Goal: Task Accomplishment & Management: Manage account settings

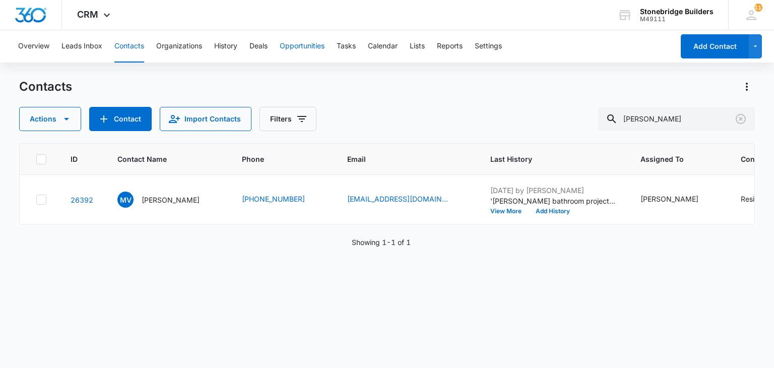
click at [300, 38] on button "Opportunities" at bounding box center [302, 46] width 45 height 32
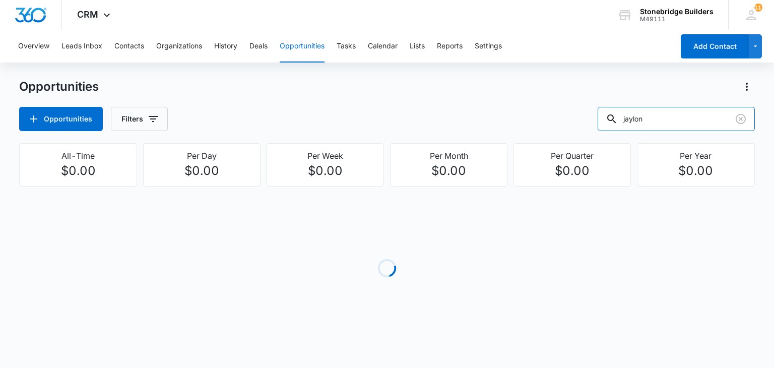
drag, startPoint x: 666, startPoint y: 116, endPoint x: 586, endPoint y: 118, distance: 80.1
click at [586, 118] on div "Opportunities Filters jaylon" at bounding box center [386, 119] width 735 height 24
type input "horsnall"
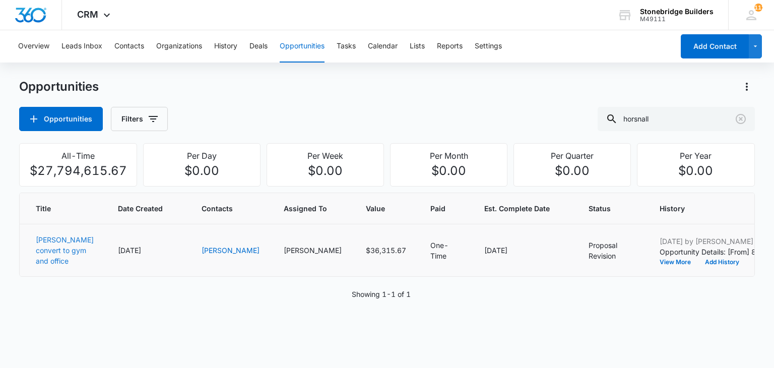
click at [50, 251] on link "[PERSON_NAME] convert to gym and office" at bounding box center [65, 250] width 58 height 30
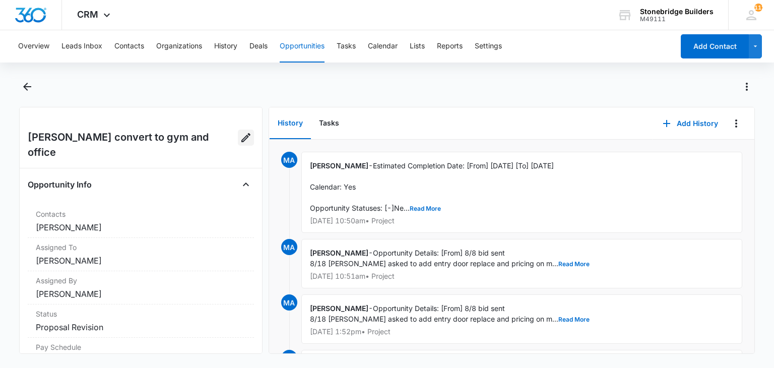
click at [240, 139] on icon "Edit Opportunity" at bounding box center [246, 137] width 12 height 12
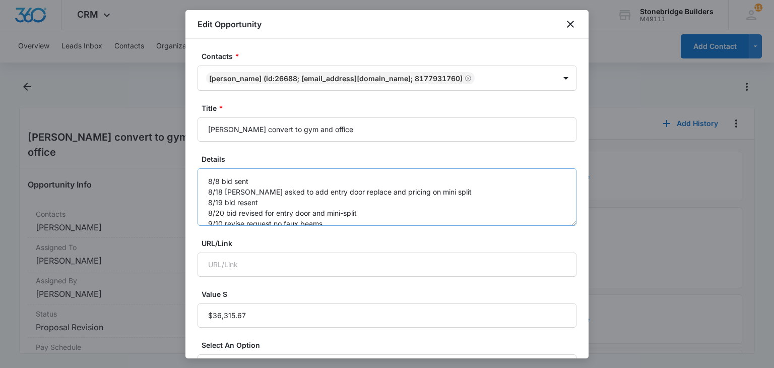
type input "[DATE]"
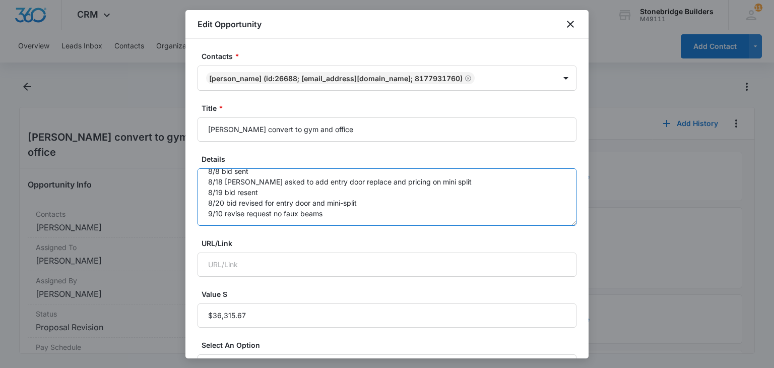
click at [341, 213] on textarea "8/8 bid sent 8/18 [PERSON_NAME] asked to add entry door replace and pricing on …" at bounding box center [386, 196] width 379 height 57
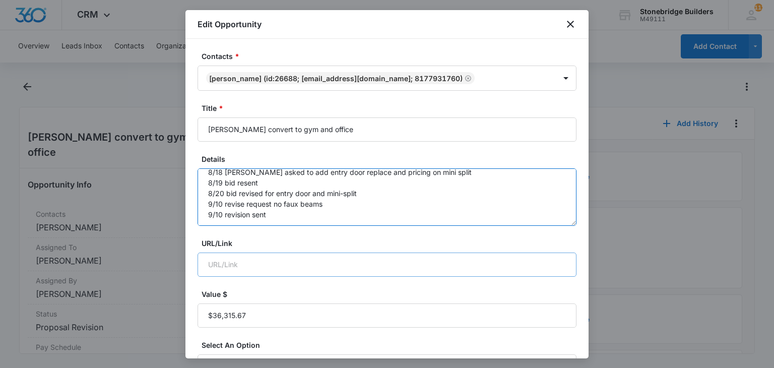
scroll to position [21, 0]
type textarea "8/8 bid sent 8/18 [PERSON_NAME] asked to add entry door replace and pricing on …"
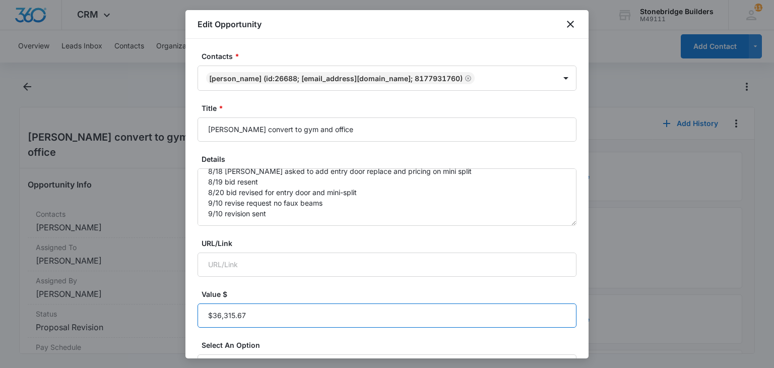
click at [258, 313] on input "Value $" at bounding box center [386, 315] width 379 height 24
paste input "$36,599.19"
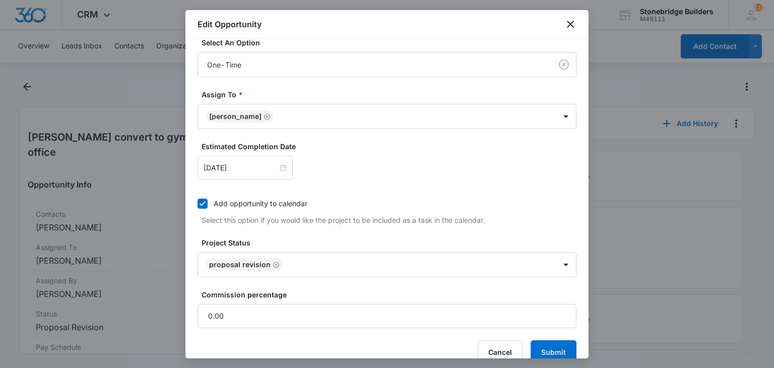
scroll to position [319, 0]
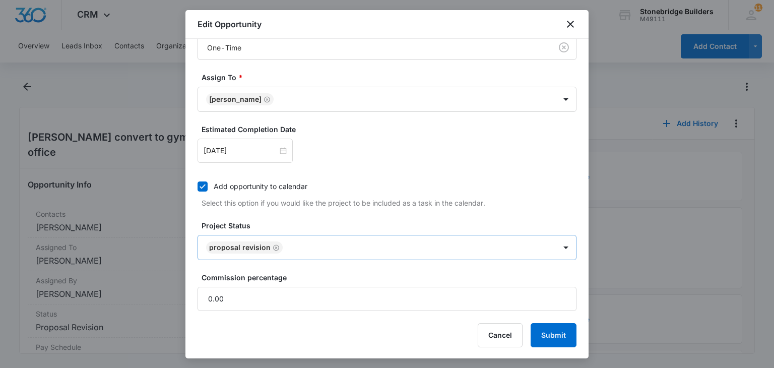
click at [273, 245] on icon "Remove Proposal Revision" at bounding box center [276, 247] width 6 height 6
type input "$36,599.19"
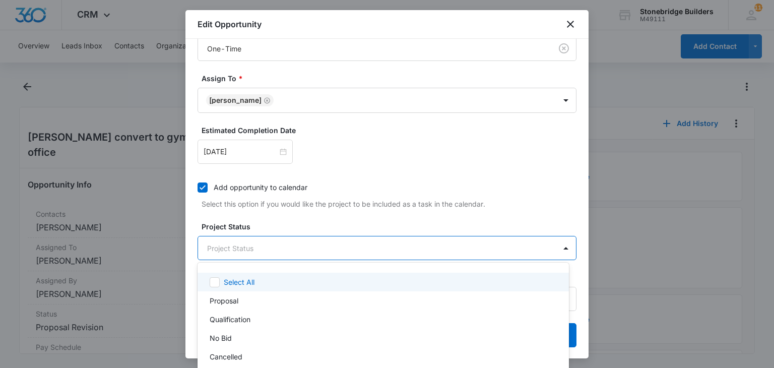
click at [271, 245] on body "CRM Apps Reputation Websites Forms CRM Email Social Content Ads Intelligence Fi…" at bounding box center [387, 184] width 774 height 368
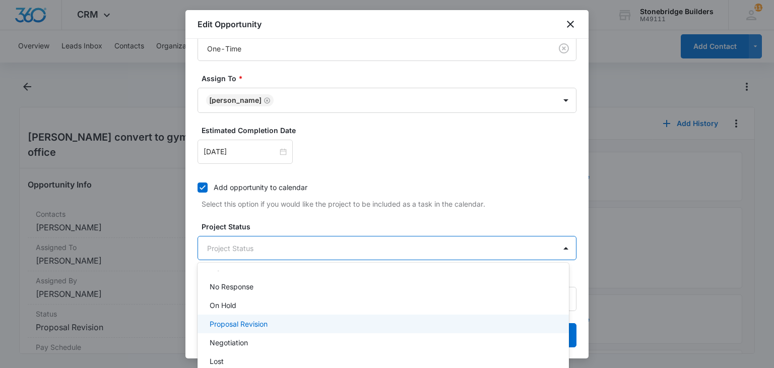
scroll to position [108, 0]
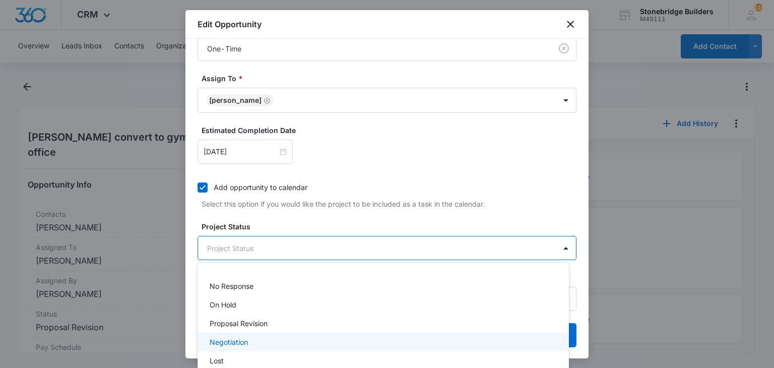
click at [252, 341] on div "Negotiation" at bounding box center [382, 342] width 345 height 11
click at [286, 222] on div at bounding box center [387, 184] width 774 height 368
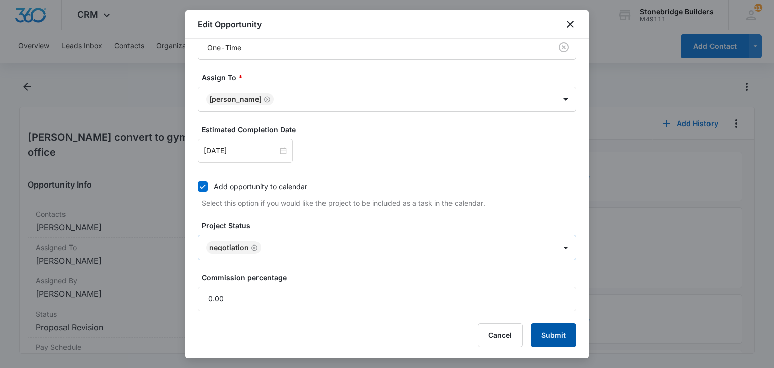
click at [530, 326] on button "Submit" at bounding box center [553, 335] width 46 height 24
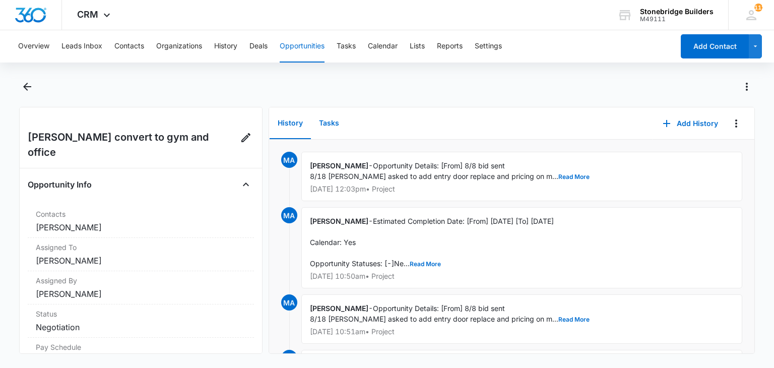
click at [337, 130] on button "Tasks" at bounding box center [329, 123] width 36 height 31
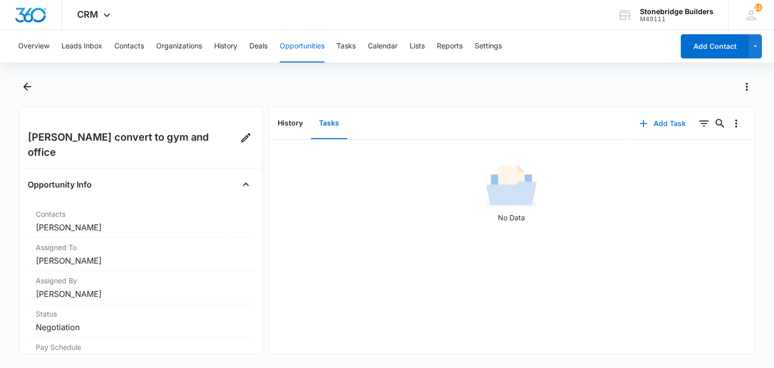
click at [663, 118] on button "Add Task" at bounding box center [662, 123] width 66 height 24
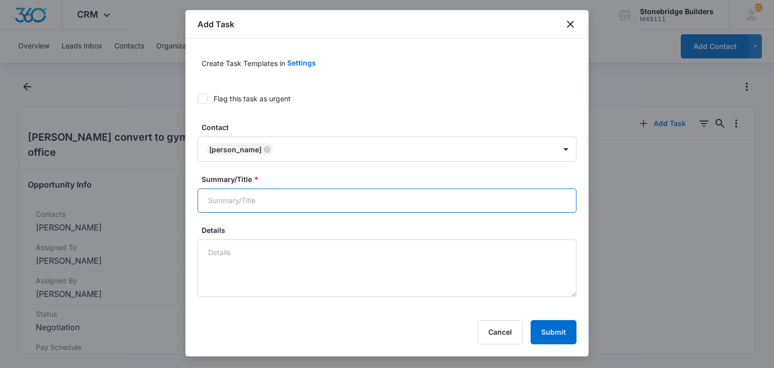
click at [260, 200] on input "Summary/Title *" at bounding box center [386, 200] width 379 height 24
type input "Horsnall shed check in"
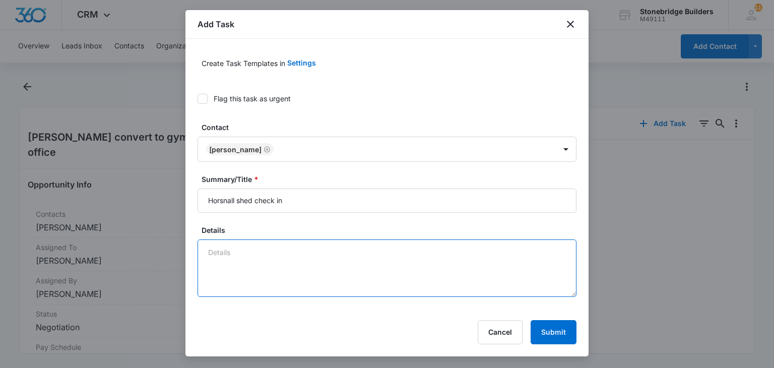
click at [279, 252] on textarea "Details" at bounding box center [386, 267] width 379 height 57
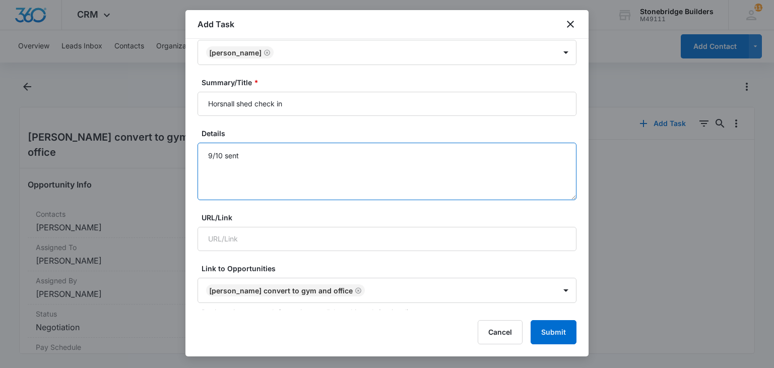
scroll to position [252, 0]
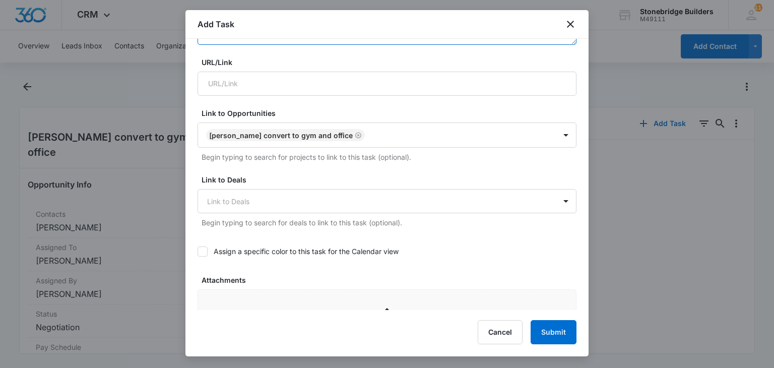
type textarea "9/10 sent"
click at [204, 249] on icon at bounding box center [202, 251] width 6 height 5
click at [197, 251] on input "Assign a specific color to this task for the Calendar view" at bounding box center [197, 251] width 0 height 0
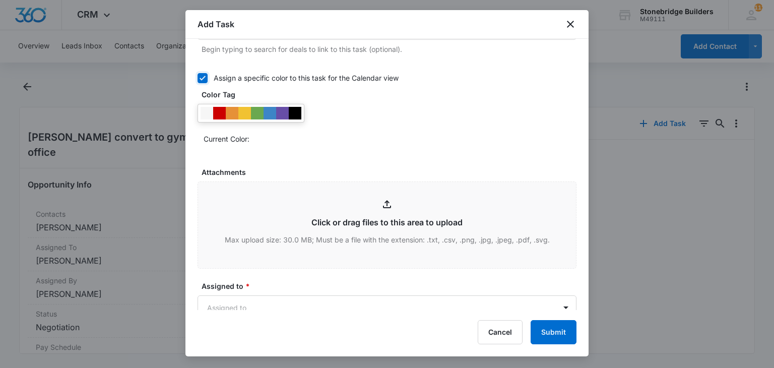
scroll to position [504, 0]
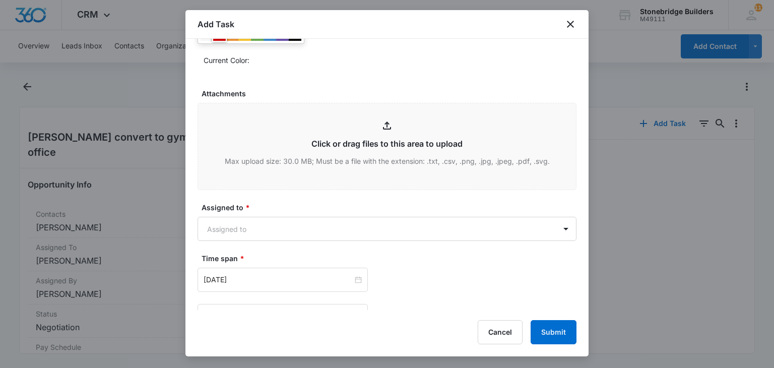
click at [220, 38] on div at bounding box center [219, 34] width 13 height 13
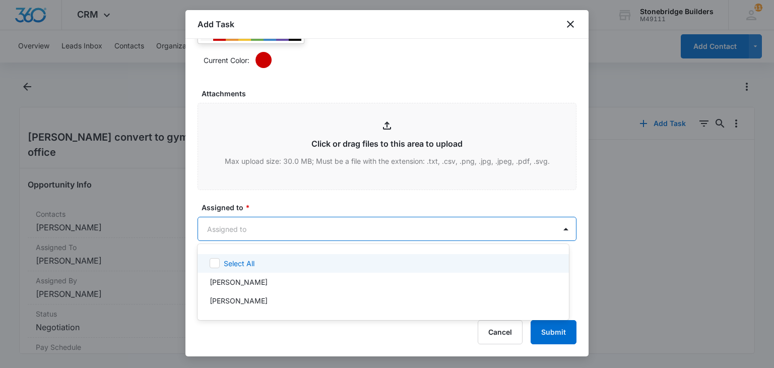
click at [224, 225] on body "CRM Apps Reputation Websites Forms CRM Email Social Content Ads Intelligence Fi…" at bounding box center [387, 184] width 774 height 368
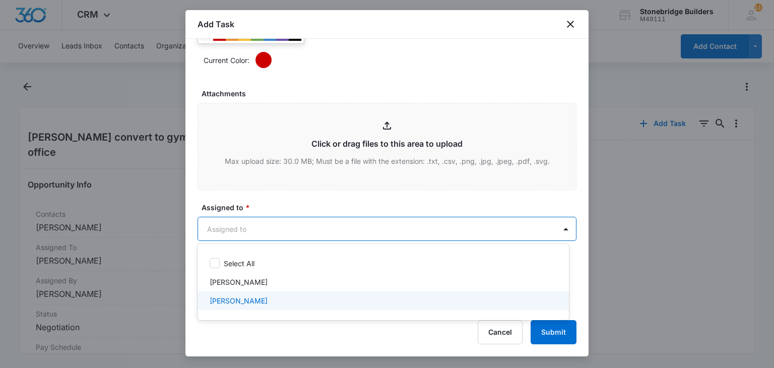
click at [242, 299] on p "[PERSON_NAME]" at bounding box center [239, 300] width 58 height 11
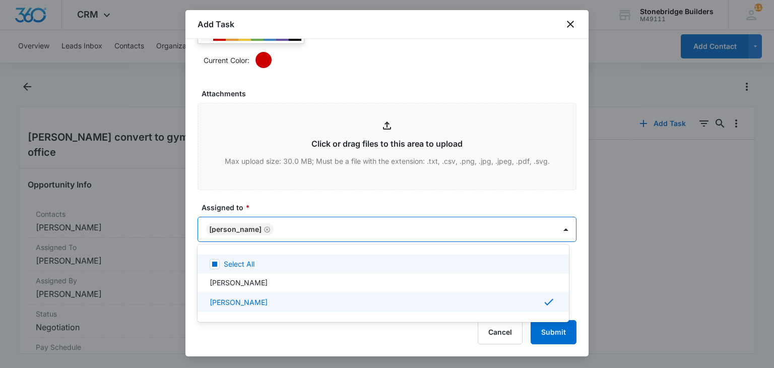
click at [320, 186] on div at bounding box center [387, 184] width 774 height 368
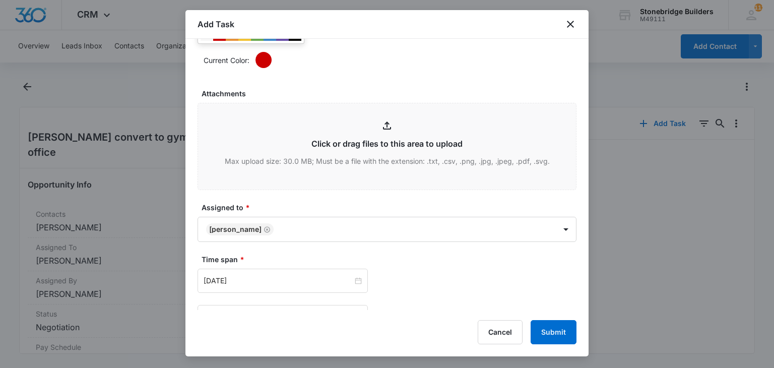
scroll to position [687, 0]
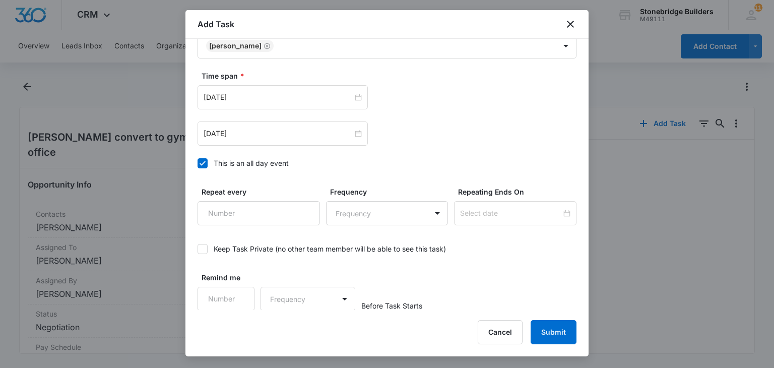
click at [207, 159] on div at bounding box center [202, 163] width 10 height 10
click at [197, 163] on input "This is an all day event" at bounding box center [197, 163] width 0 height 0
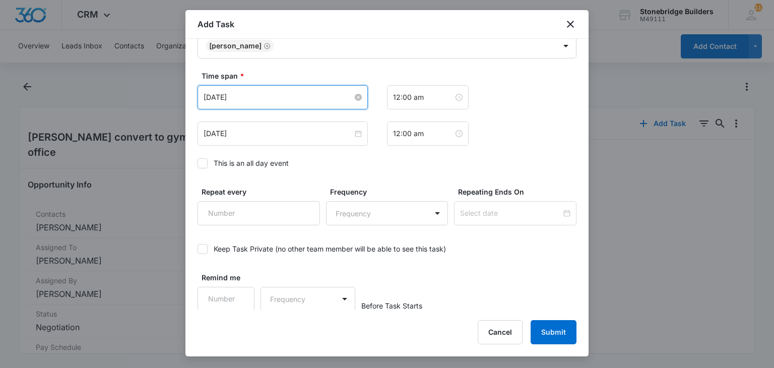
click at [226, 98] on input "[DATE]" at bounding box center [278, 97] width 149 height 11
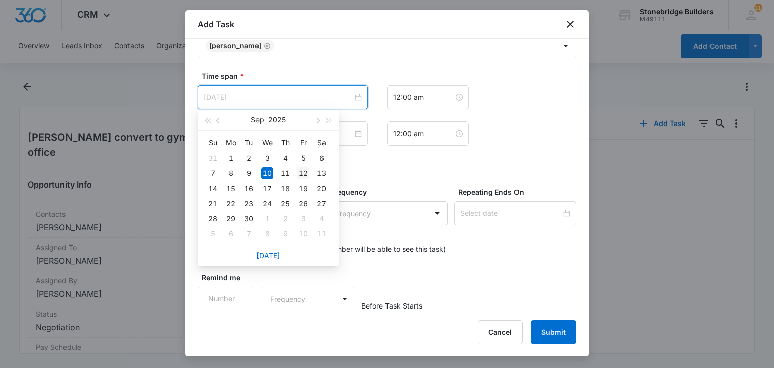
type input "[DATE]"
click at [303, 177] on div "12" at bounding box center [303, 173] width 12 height 12
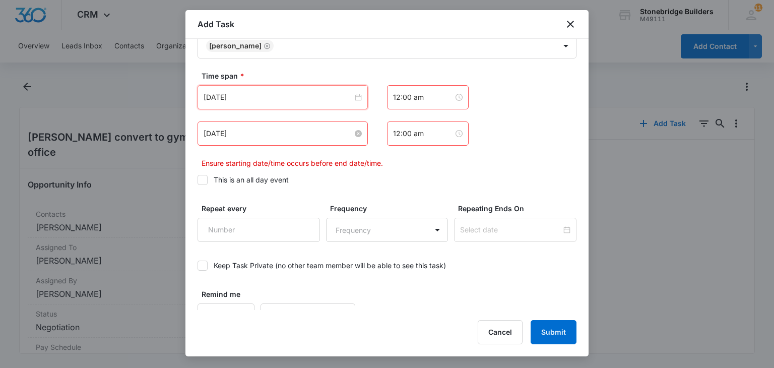
click at [227, 133] on input "[DATE]" at bounding box center [278, 133] width 149 height 11
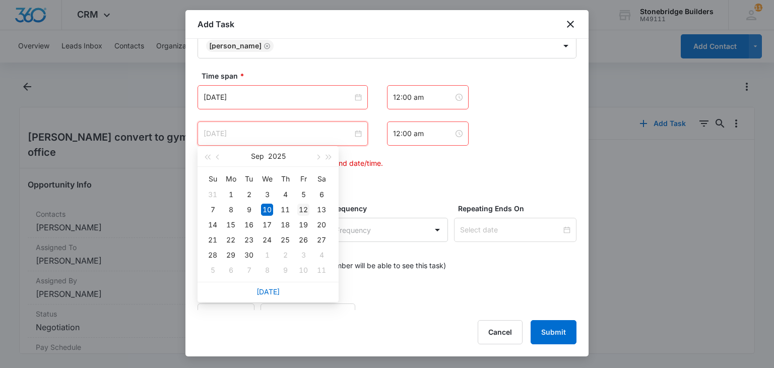
type input "[DATE]"
click at [298, 211] on div "12" at bounding box center [303, 210] width 12 height 12
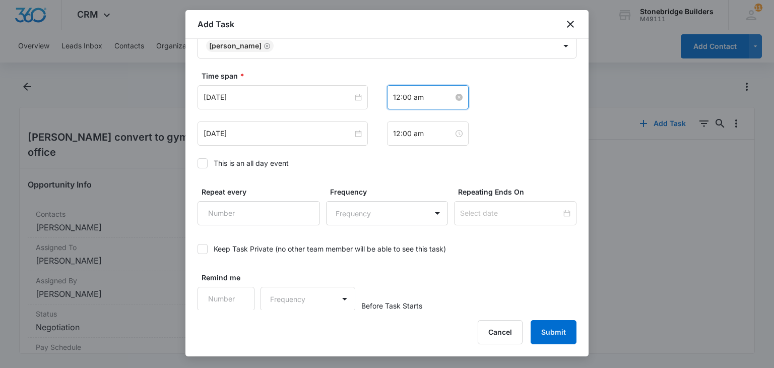
click at [393, 93] on input "12:00 am" at bounding box center [423, 97] width 60 height 11
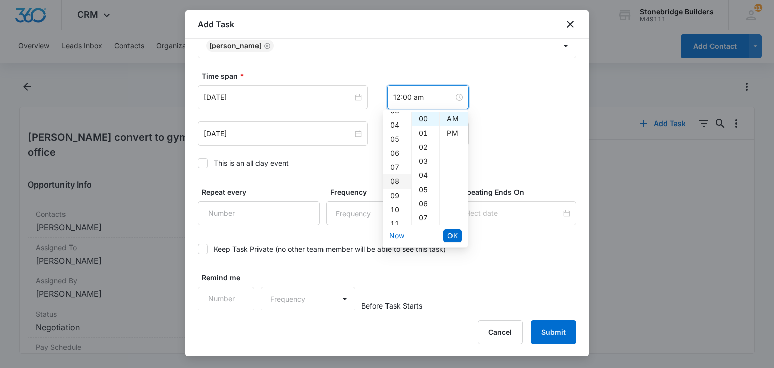
click at [393, 186] on div "08" at bounding box center [397, 181] width 28 height 14
type input "8:00 am"
click at [449, 232] on span "OK" at bounding box center [452, 235] width 10 height 11
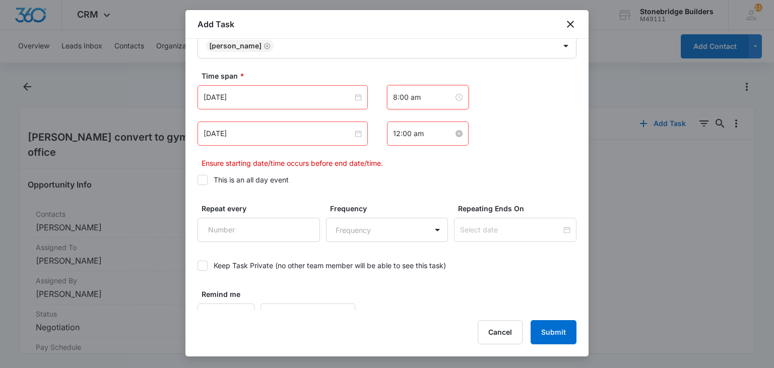
click at [393, 136] on input "12:00 am" at bounding box center [423, 133] width 60 height 11
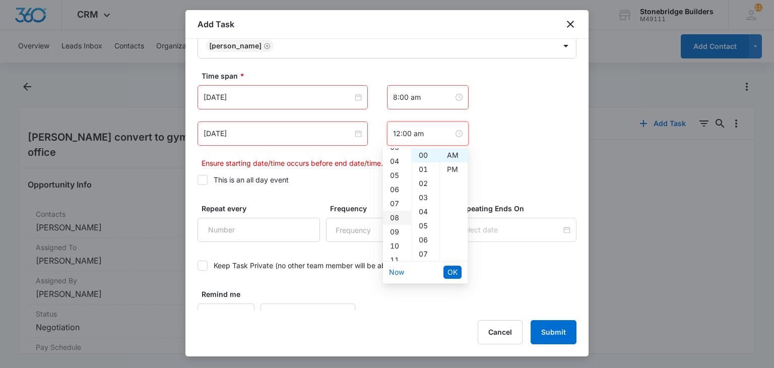
click at [395, 220] on div "08" at bounding box center [397, 218] width 28 height 14
click at [423, 257] on div "07" at bounding box center [426, 254] width 28 height 14
type input "8:07 am"
click at [449, 275] on span "OK" at bounding box center [452, 271] width 10 height 11
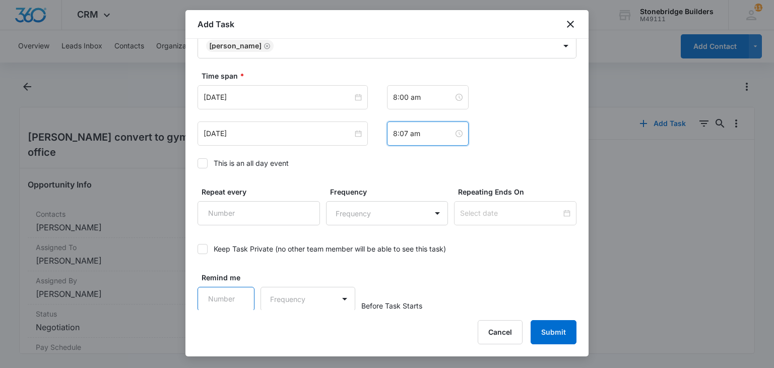
click at [221, 298] on input "Remind me" at bounding box center [225, 299] width 57 height 24
type input "15"
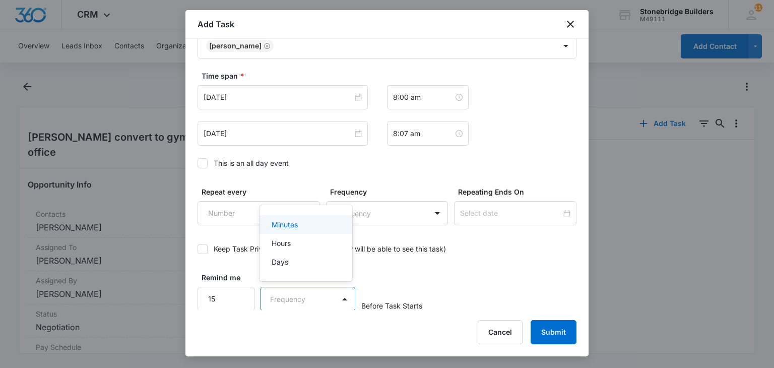
click at [286, 296] on body "CRM Apps Reputation Websites Forms CRM Email Social Content Ads Intelligence Fi…" at bounding box center [387, 184] width 774 height 368
click at [296, 224] on p "Minutes" at bounding box center [285, 224] width 26 height 11
click at [471, 272] on div "Remind me 15 option Minutes, selected. Minutes Before Task Starts" at bounding box center [386, 291] width 379 height 39
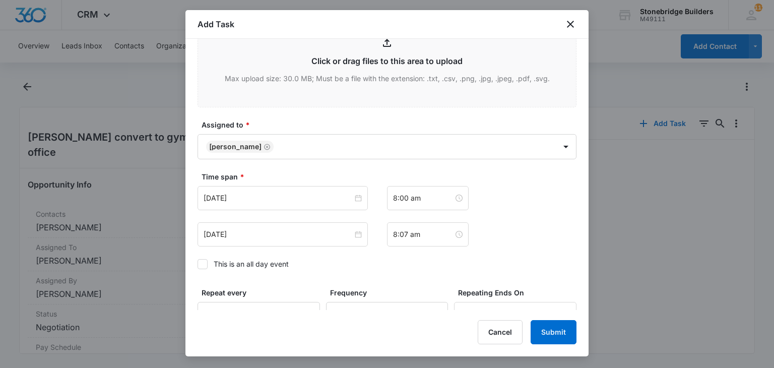
scroll to position [586, 0]
click at [546, 328] on button "Submit" at bounding box center [553, 332] width 46 height 24
